Goal: Task Accomplishment & Management: Complete application form

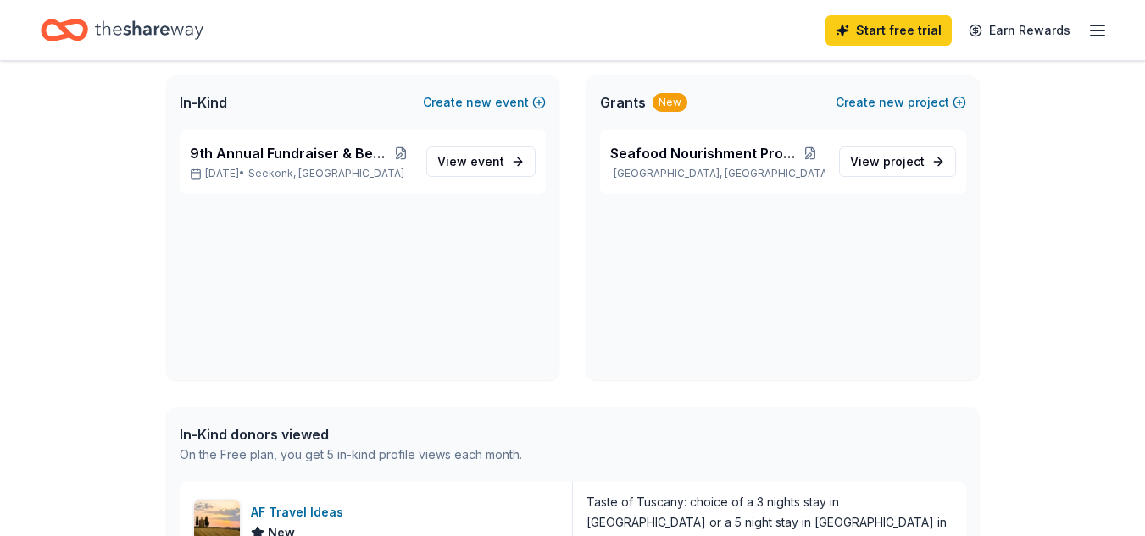
scroll to position [85, 0]
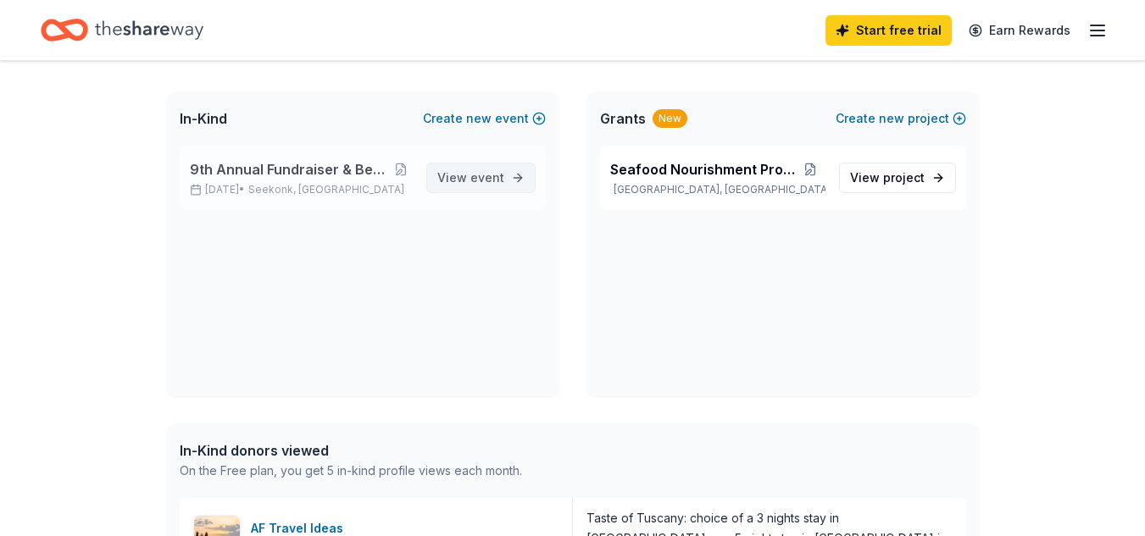
click at [473, 175] on span "event" at bounding box center [487, 177] width 34 height 14
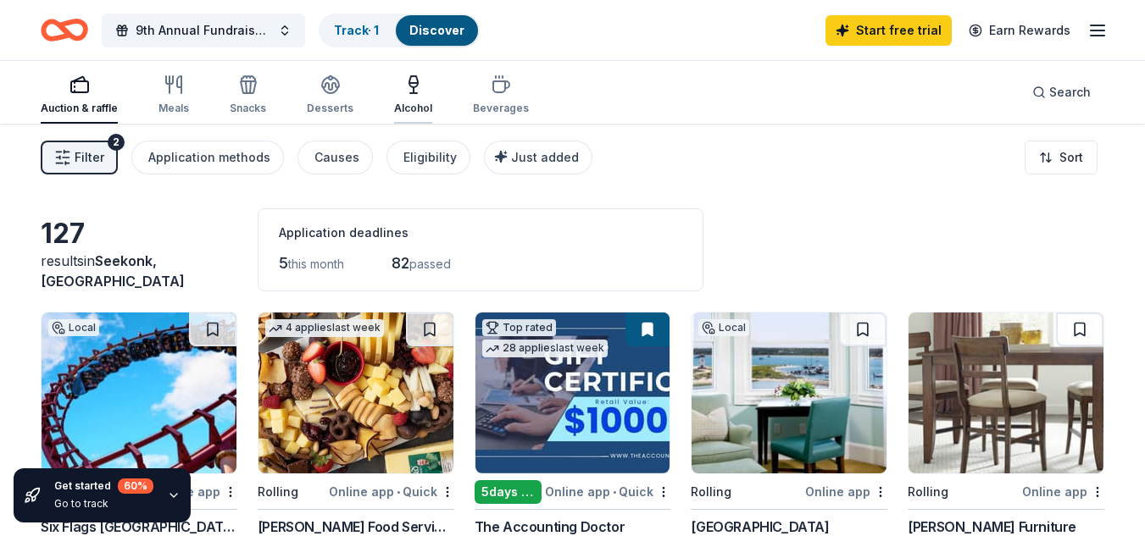
click at [405, 97] on div "Alcohol" at bounding box center [413, 95] width 38 height 41
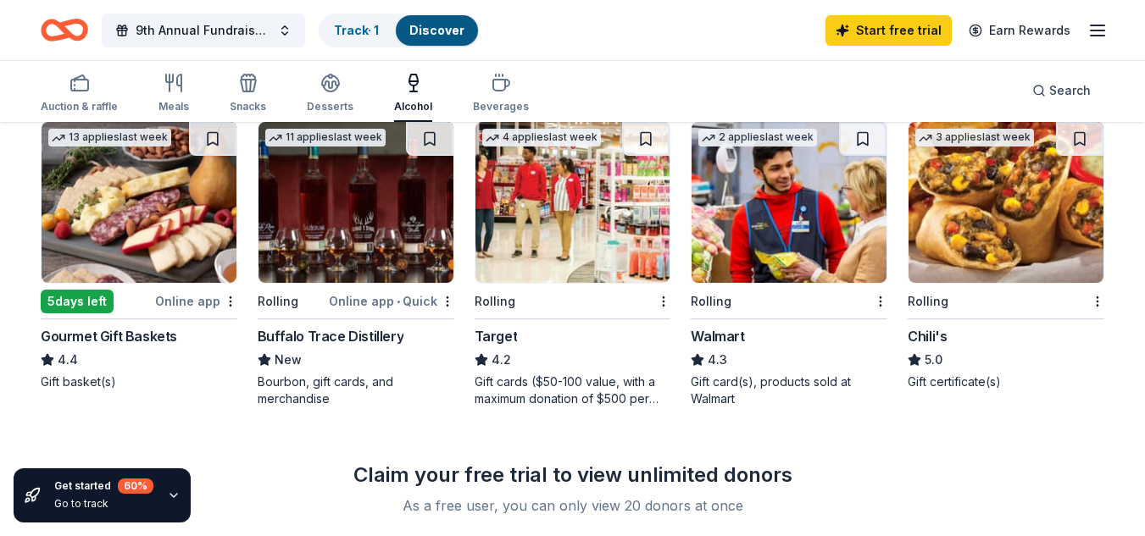
scroll to position [169, 0]
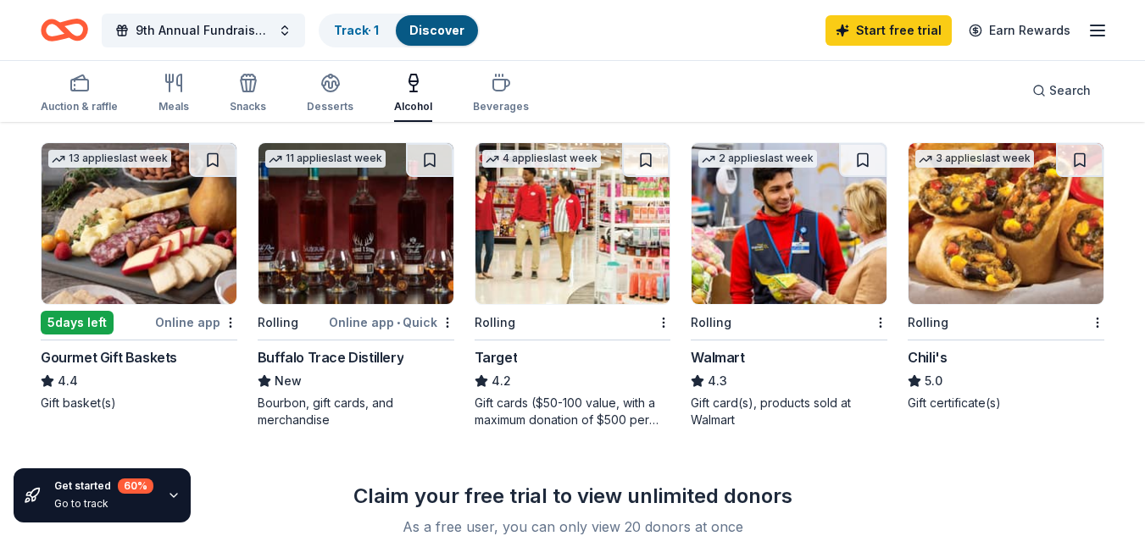
click at [783, 228] on img at bounding box center [788, 223] width 195 height 161
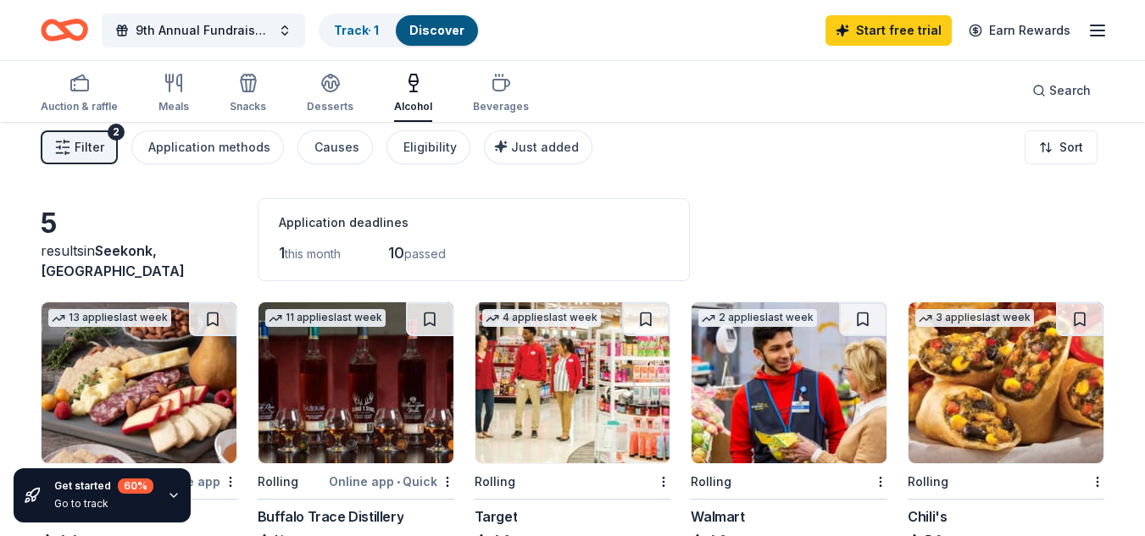
scroll to position [0, 0]
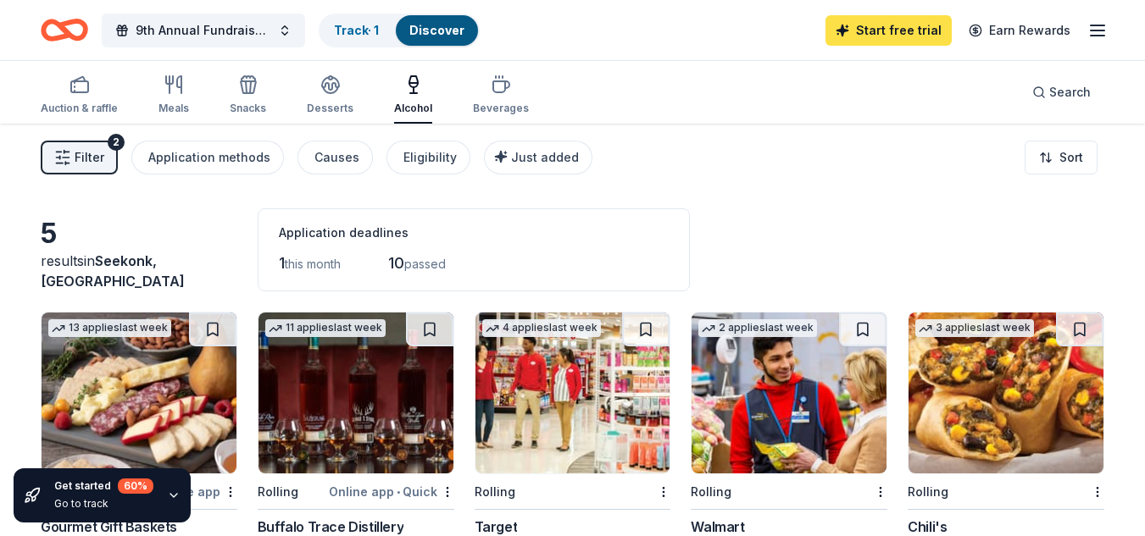
click at [903, 27] on link "Start free trial" at bounding box center [888, 30] width 126 height 31
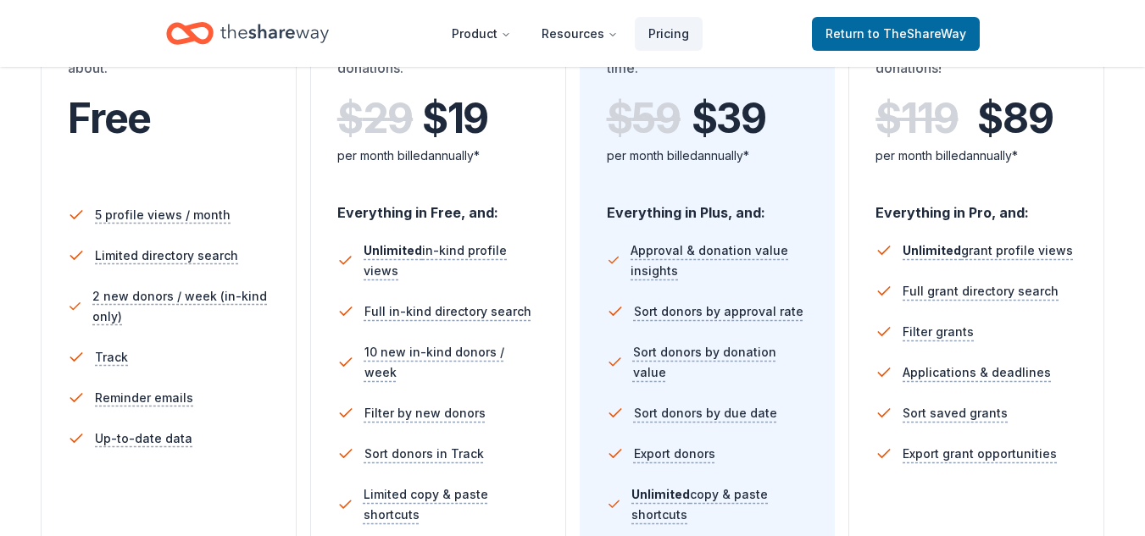
scroll to position [424, 0]
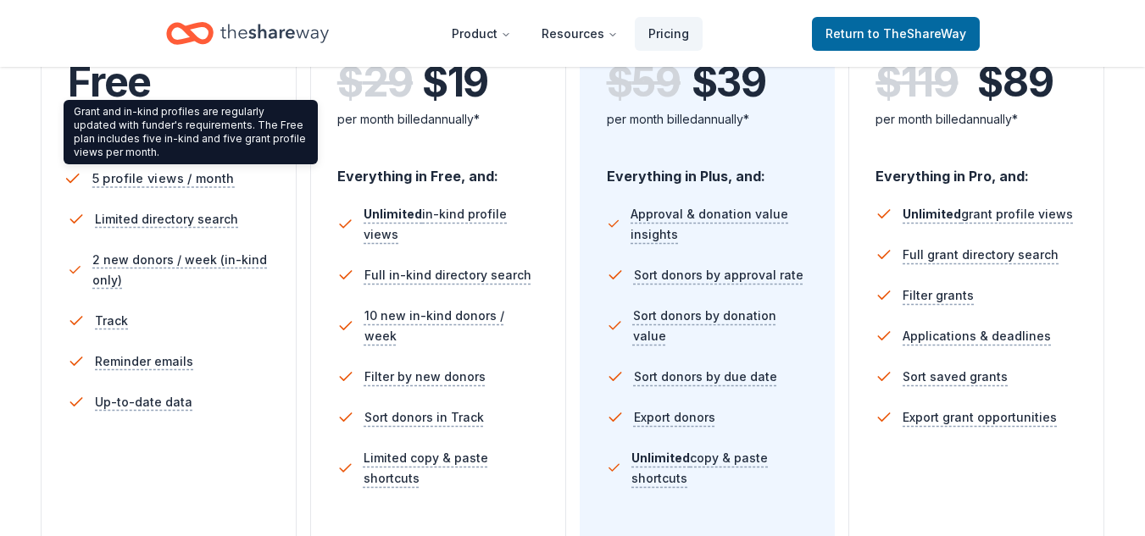
click at [142, 176] on span "5 profile views / month" at bounding box center [163, 178] width 142 height 21
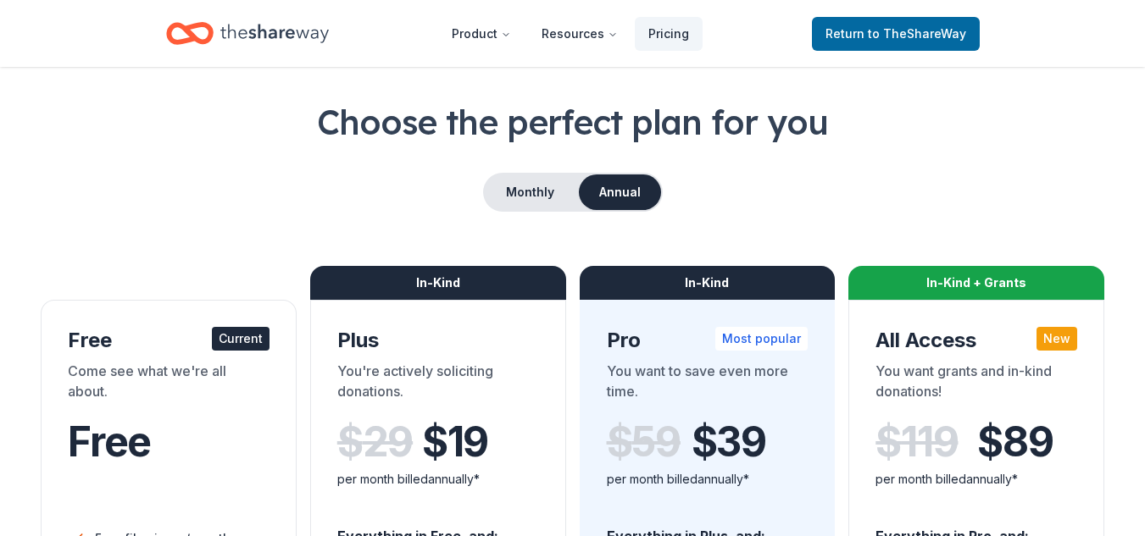
scroll to position [0, 0]
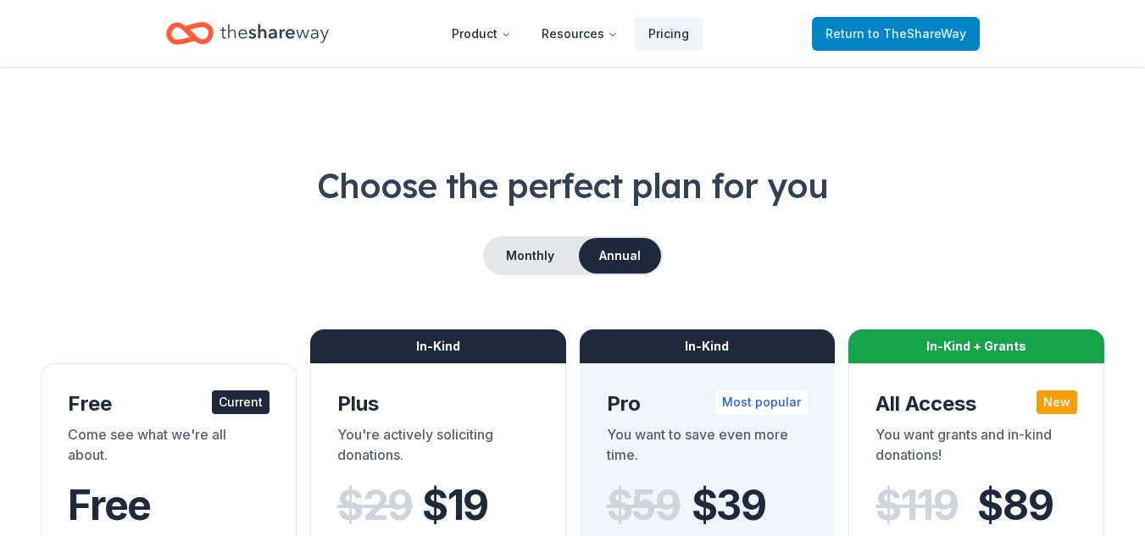
click at [889, 26] on span "to TheShareWay" at bounding box center [917, 33] width 98 height 14
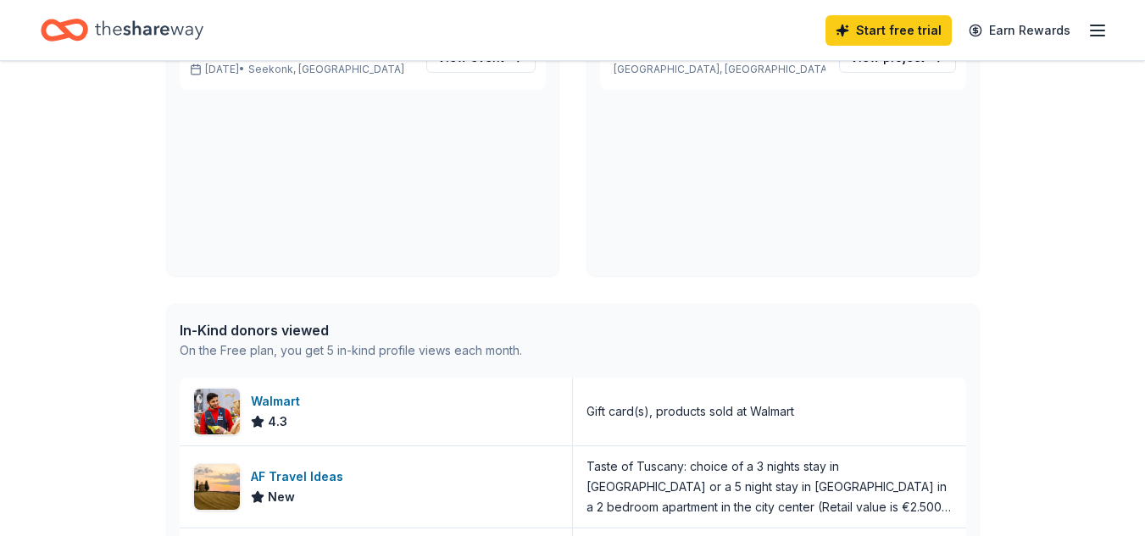
scroll to position [508, 0]
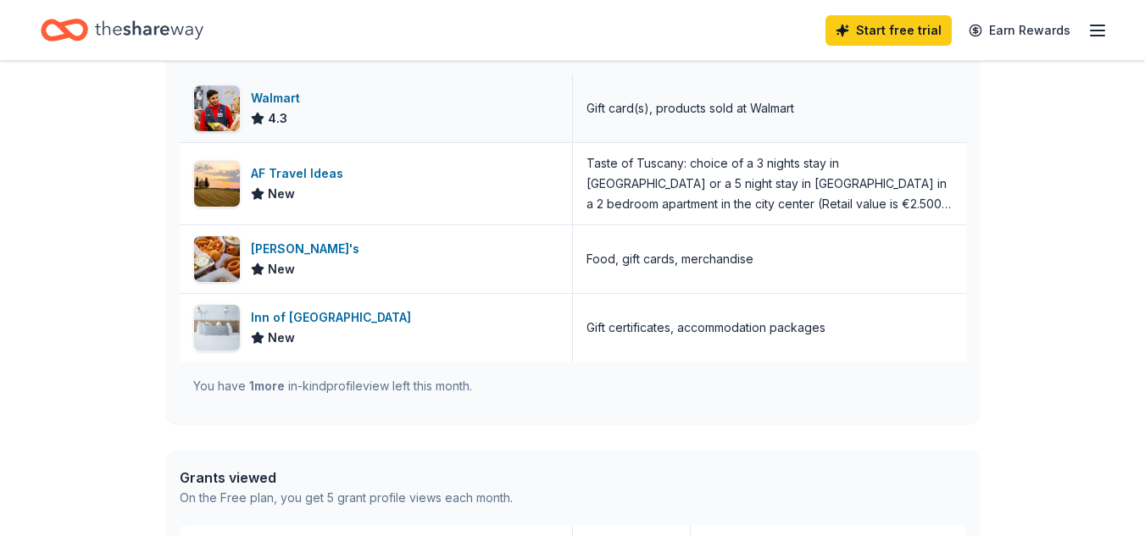
click at [212, 108] on img at bounding box center [217, 109] width 46 height 46
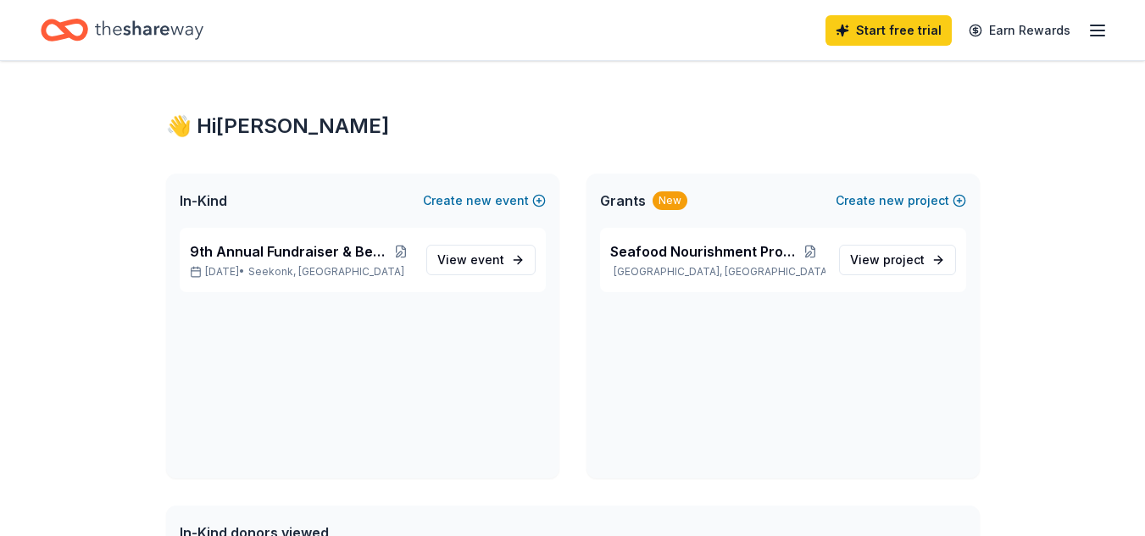
scroll to position [0, 0]
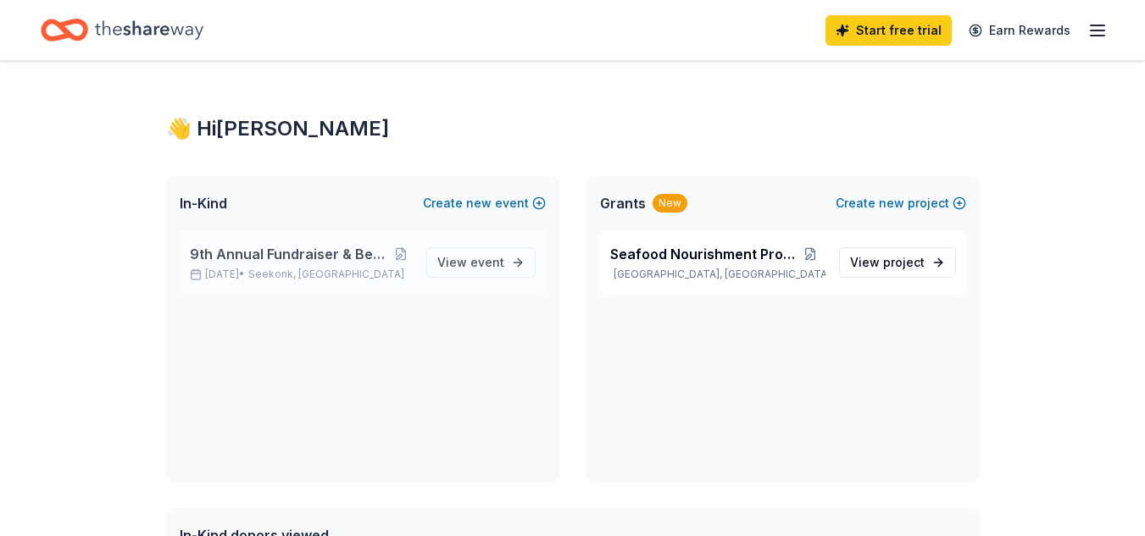
click at [295, 249] on span "9th Annual Fundraiser & Benevolence Event" at bounding box center [290, 254] width 200 height 20
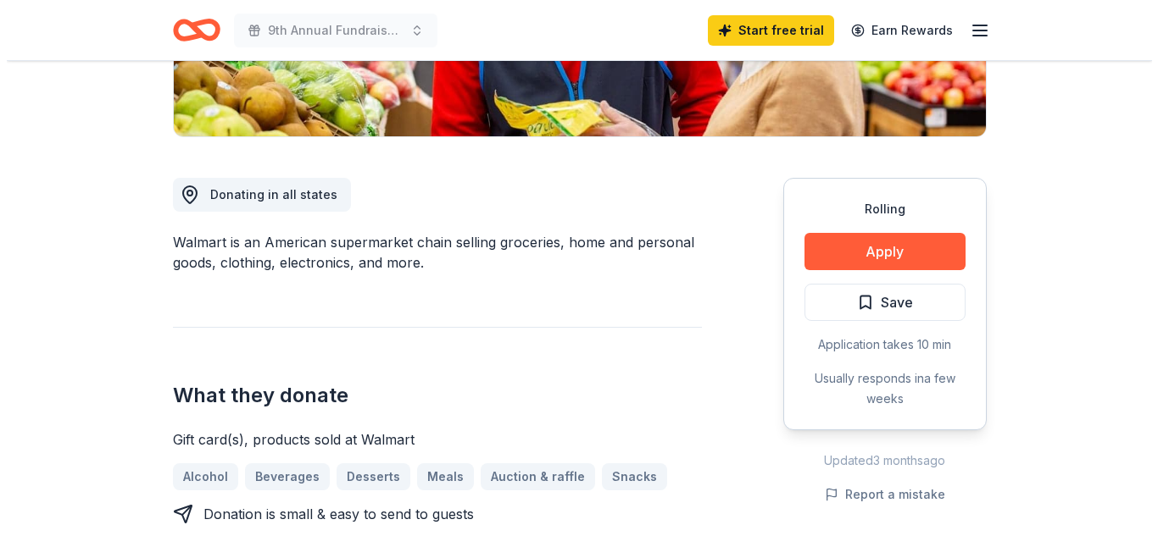
scroll to position [424, 0]
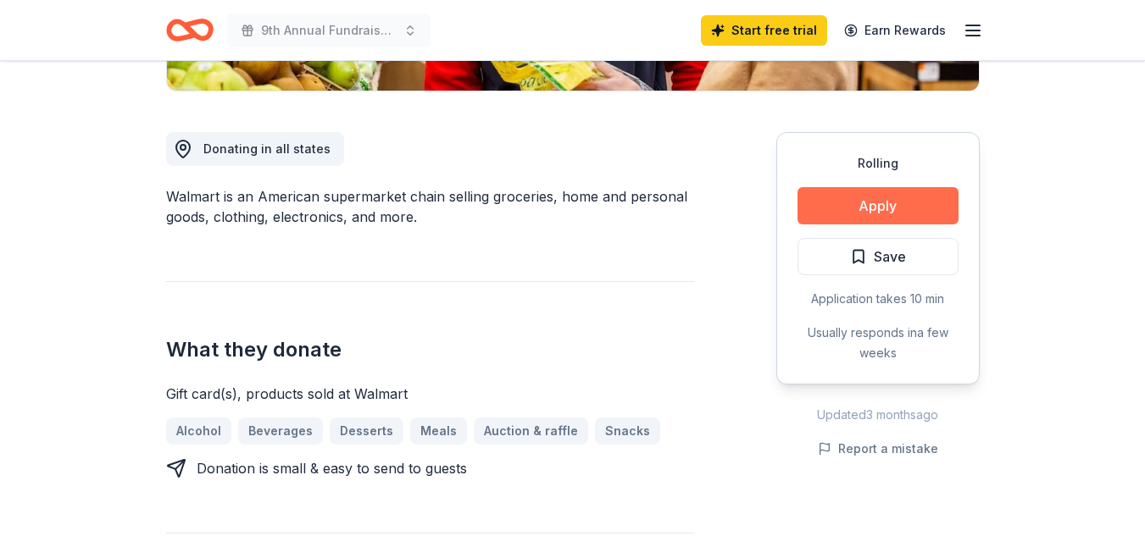
click at [874, 203] on button "Apply" at bounding box center [877, 205] width 161 height 37
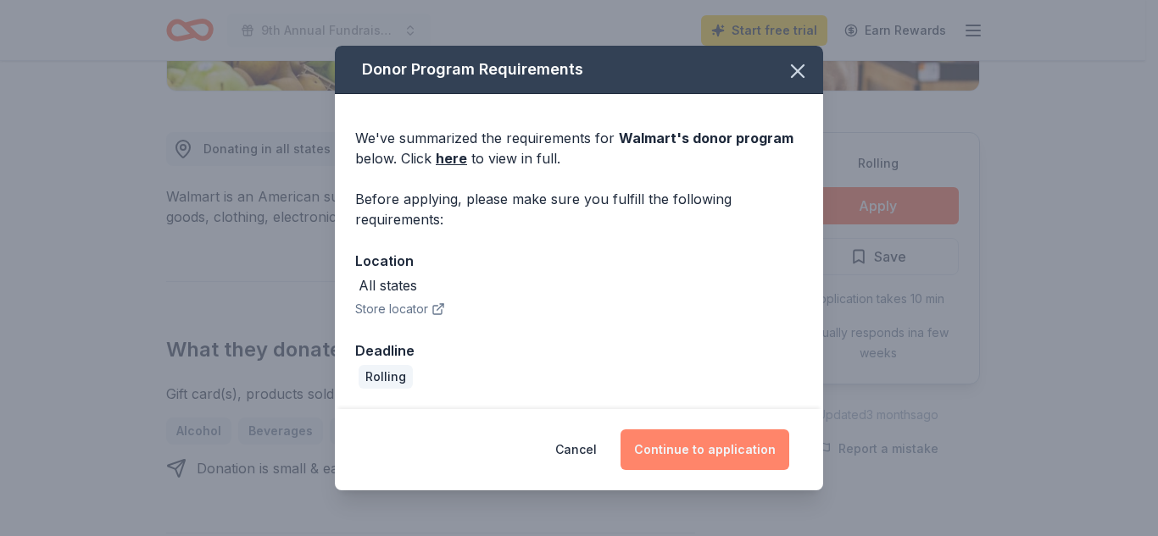
click at [702, 446] on button "Continue to application" at bounding box center [704, 450] width 169 height 41
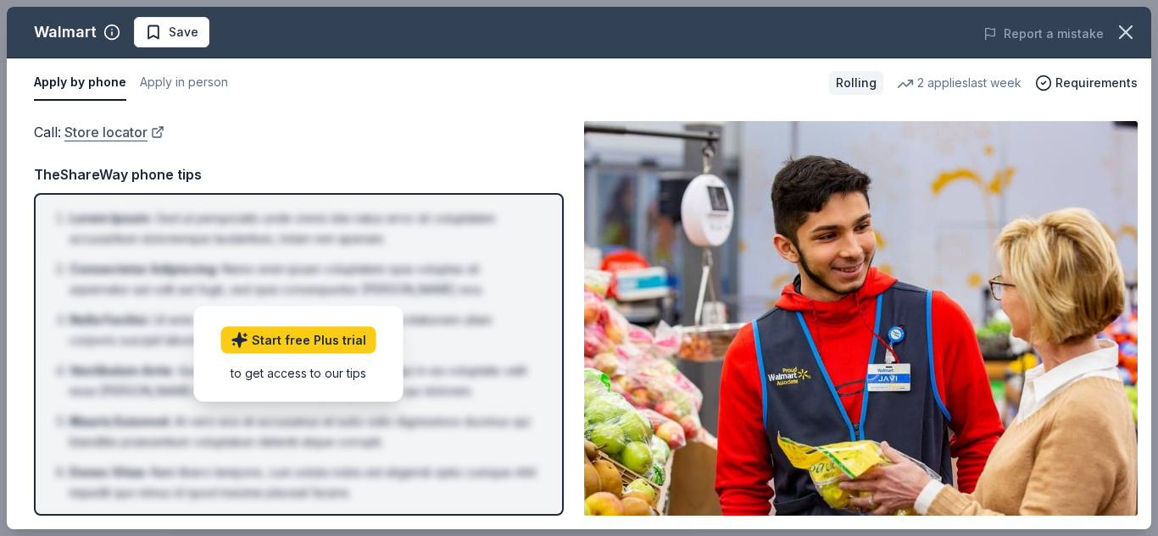
click at [112, 125] on link "Store locator" at bounding box center [114, 132] width 100 height 22
click at [1088, 82] on span "Requirements" at bounding box center [1096, 83] width 82 height 20
click at [492, 150] on div "Call : Store locator TheShareWay phone tips Lorem Ipsum : Sed ut perspiciatis u…" at bounding box center [299, 318] width 530 height 395
click at [945, 85] on div "2 applies last week" at bounding box center [959, 83] width 125 height 20
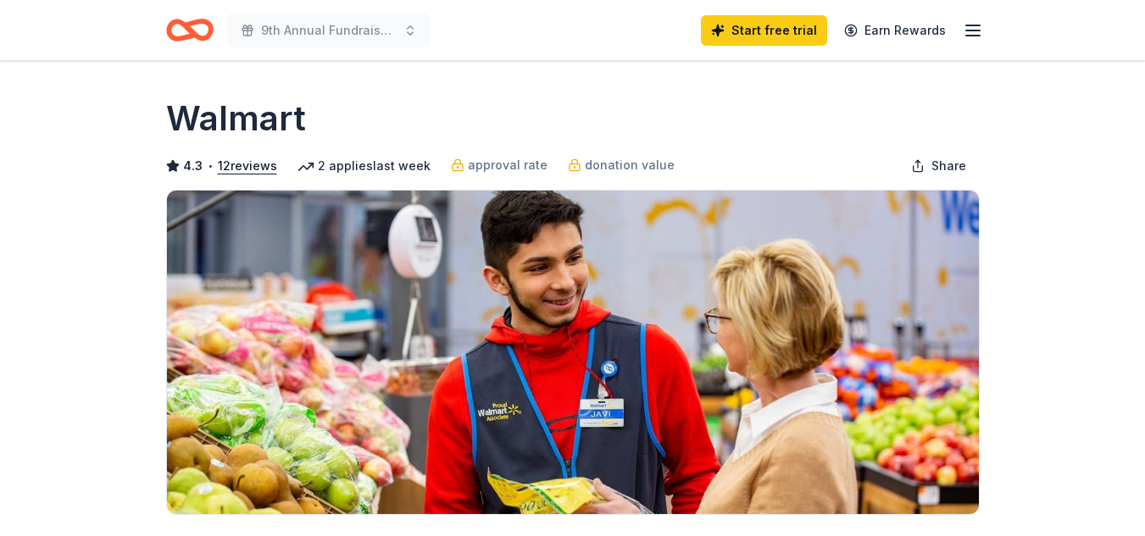
click at [977, 26] on icon "button" at bounding box center [973, 30] width 20 height 20
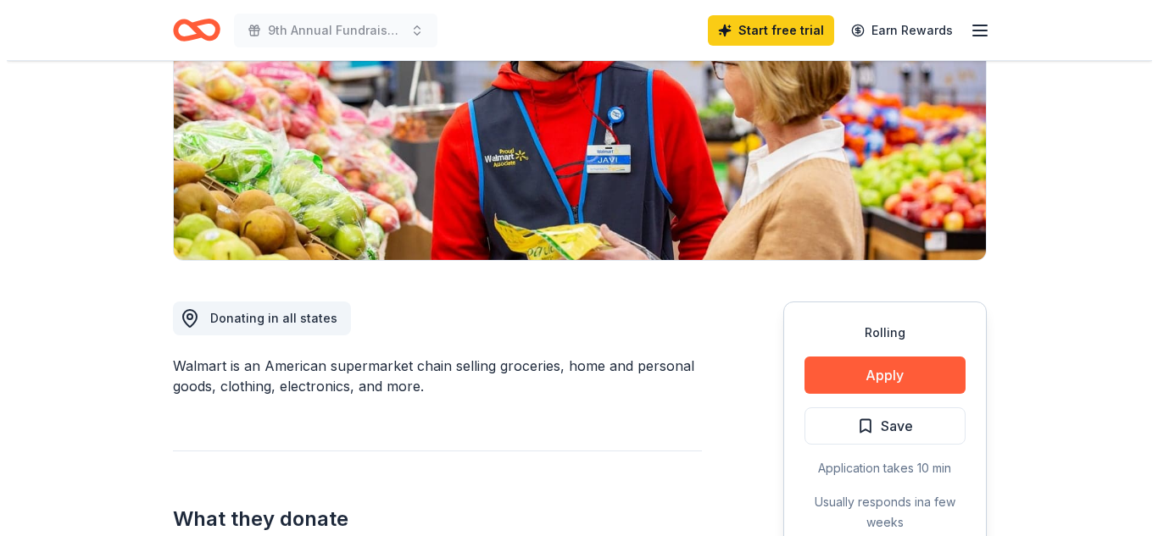
scroll to position [339, 0]
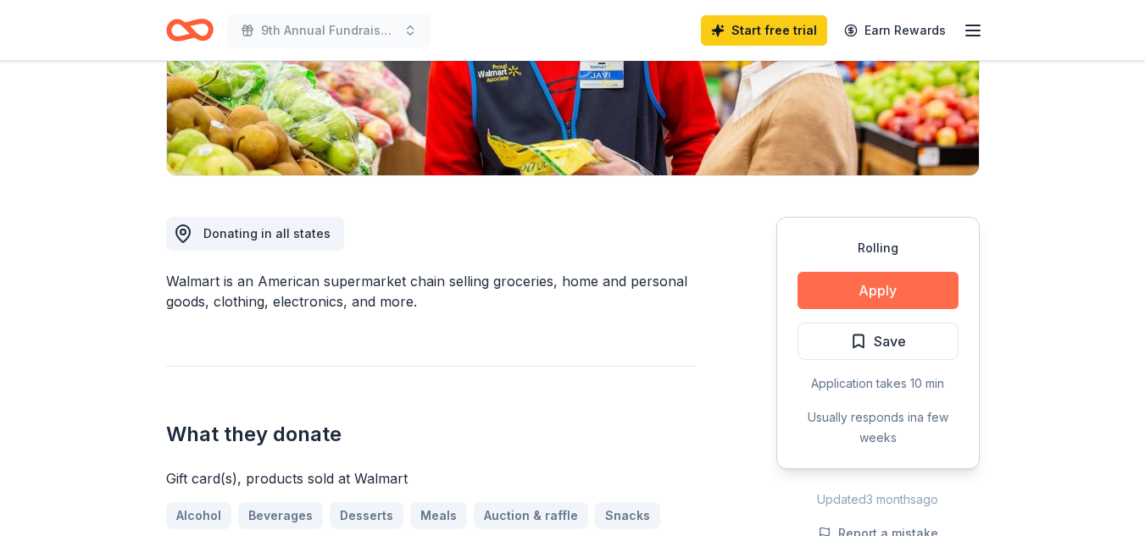
click at [875, 289] on button "Apply" at bounding box center [877, 290] width 161 height 37
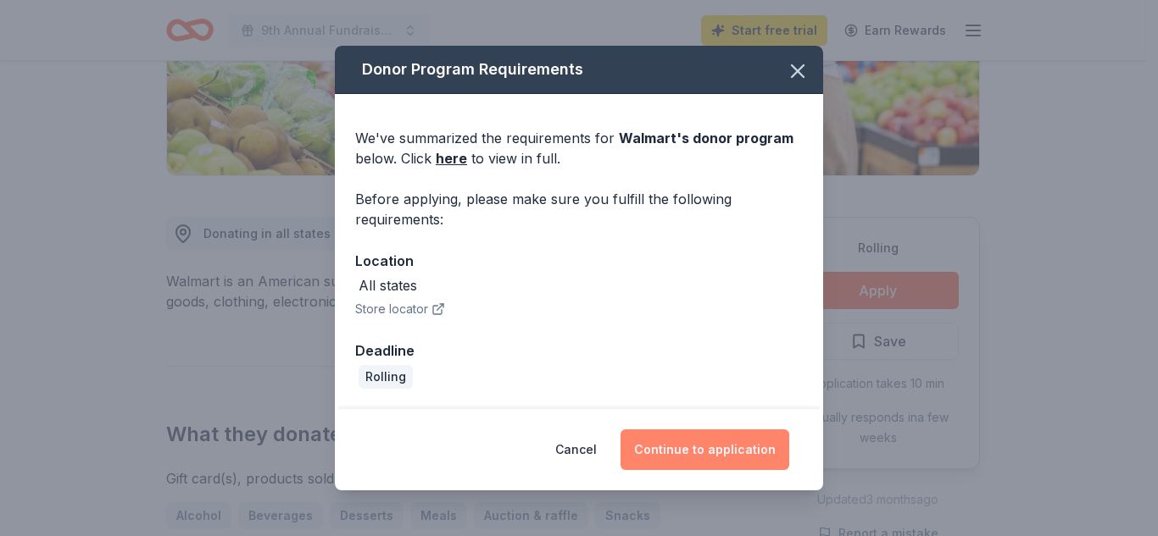
click at [706, 446] on button "Continue to application" at bounding box center [704, 450] width 169 height 41
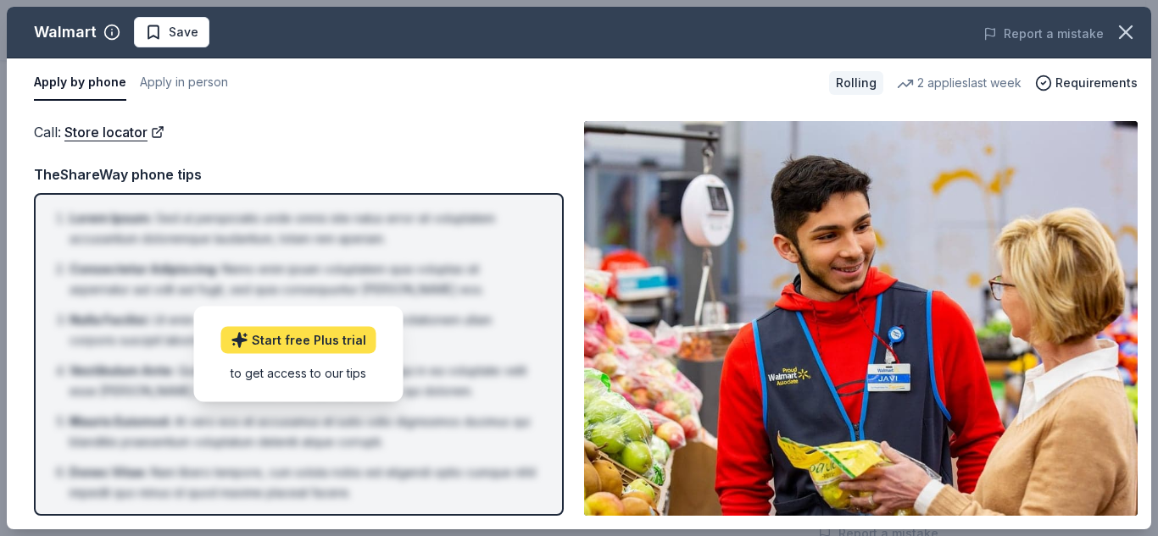
click at [309, 340] on link "Start free Plus trial" at bounding box center [298, 340] width 155 height 27
click at [75, 81] on button "Apply by phone" at bounding box center [80, 83] width 92 height 36
click at [180, 78] on button "Apply in person" at bounding box center [184, 83] width 88 height 36
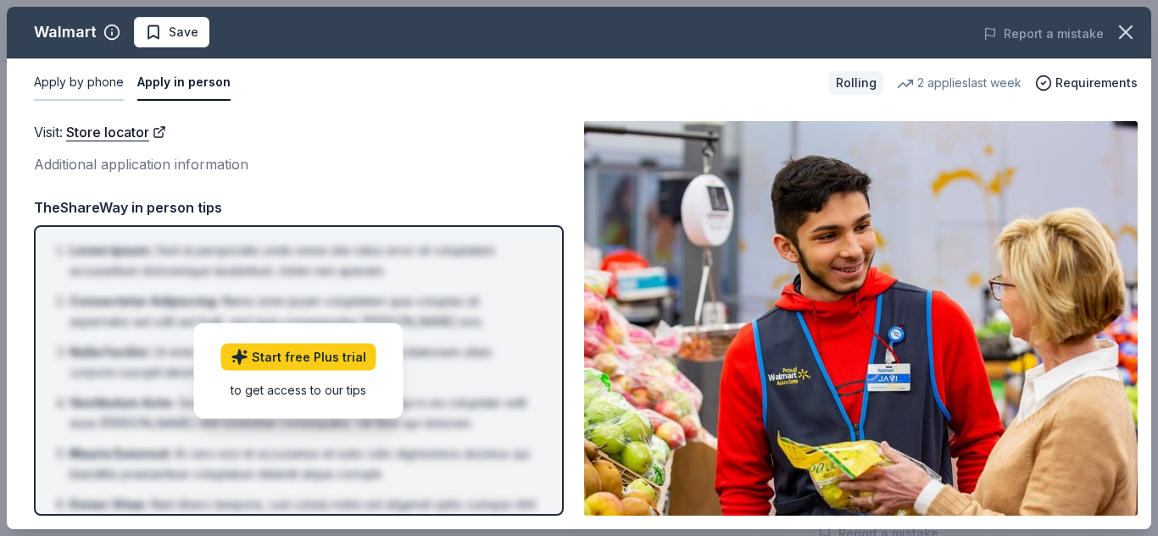
click at [62, 79] on button "Apply by phone" at bounding box center [79, 83] width 90 height 36
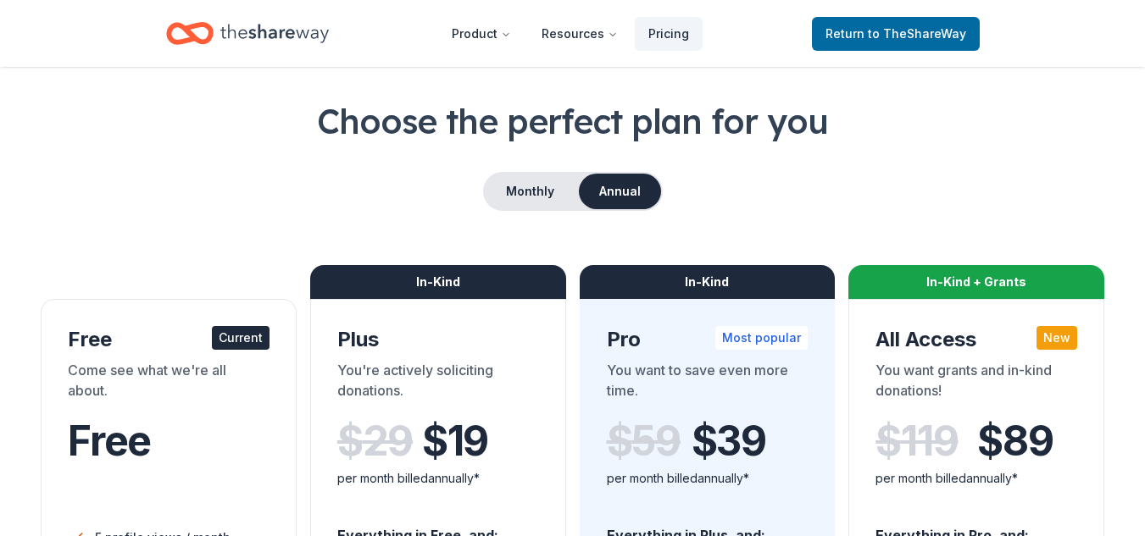
drag, startPoint x: 629, startPoint y: 346, endPoint x: 613, endPoint y: 300, distance: 48.5
